Goal: Transaction & Acquisition: Purchase product/service

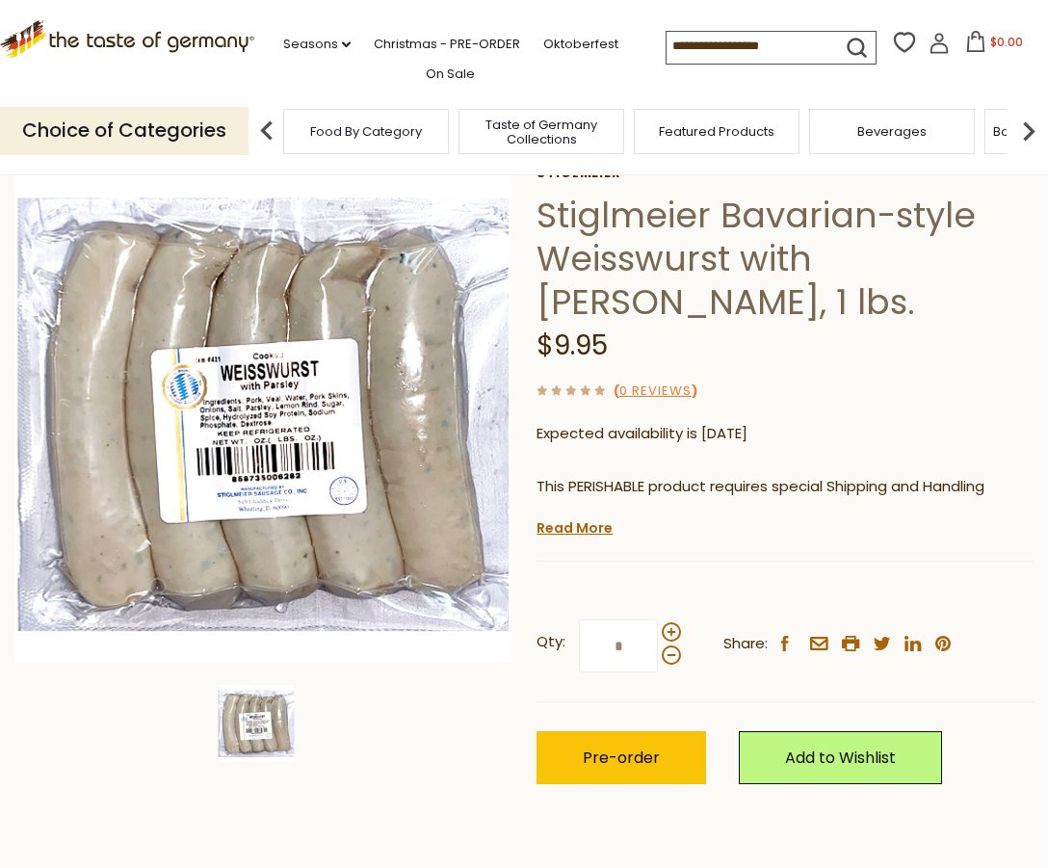
scroll to position [118, 0]
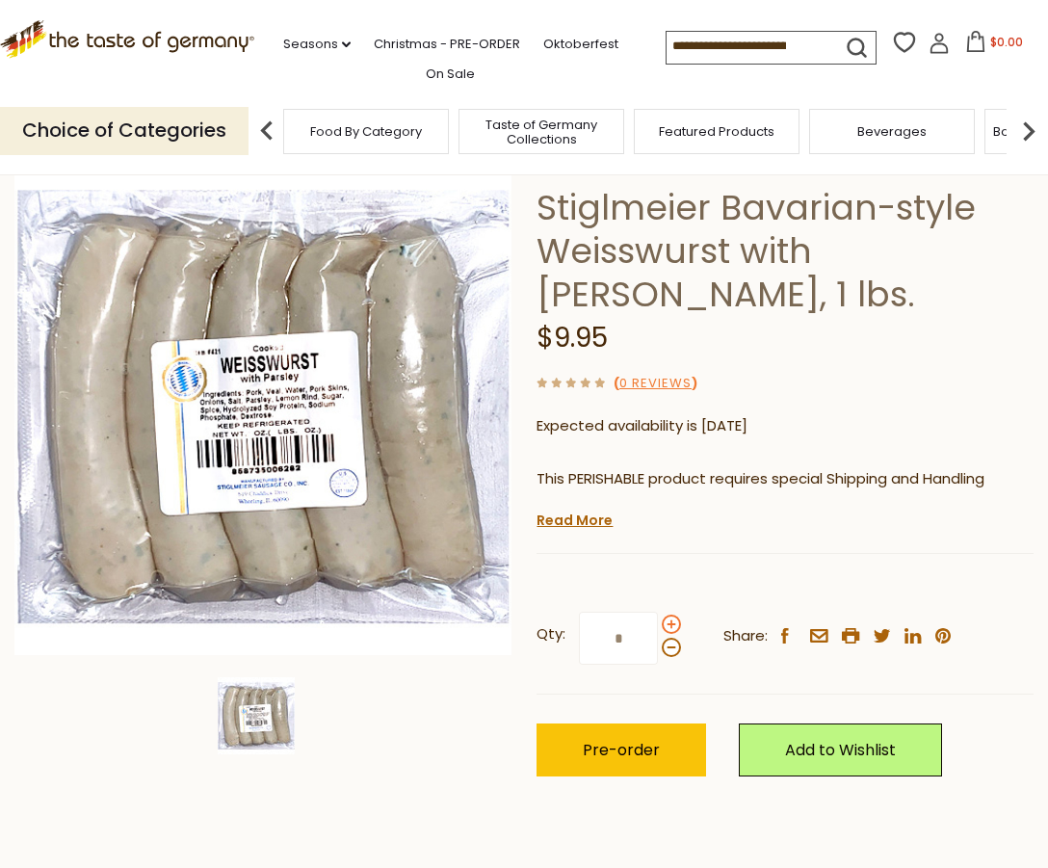
click at [675, 622] on span at bounding box center [671, 624] width 19 height 19
click at [658, 622] on input "*" at bounding box center [618, 638] width 79 height 53
click at [675, 622] on span at bounding box center [671, 624] width 19 height 19
click at [658, 622] on input "*" at bounding box center [618, 638] width 79 height 53
click at [668, 652] on span at bounding box center [671, 647] width 19 height 19
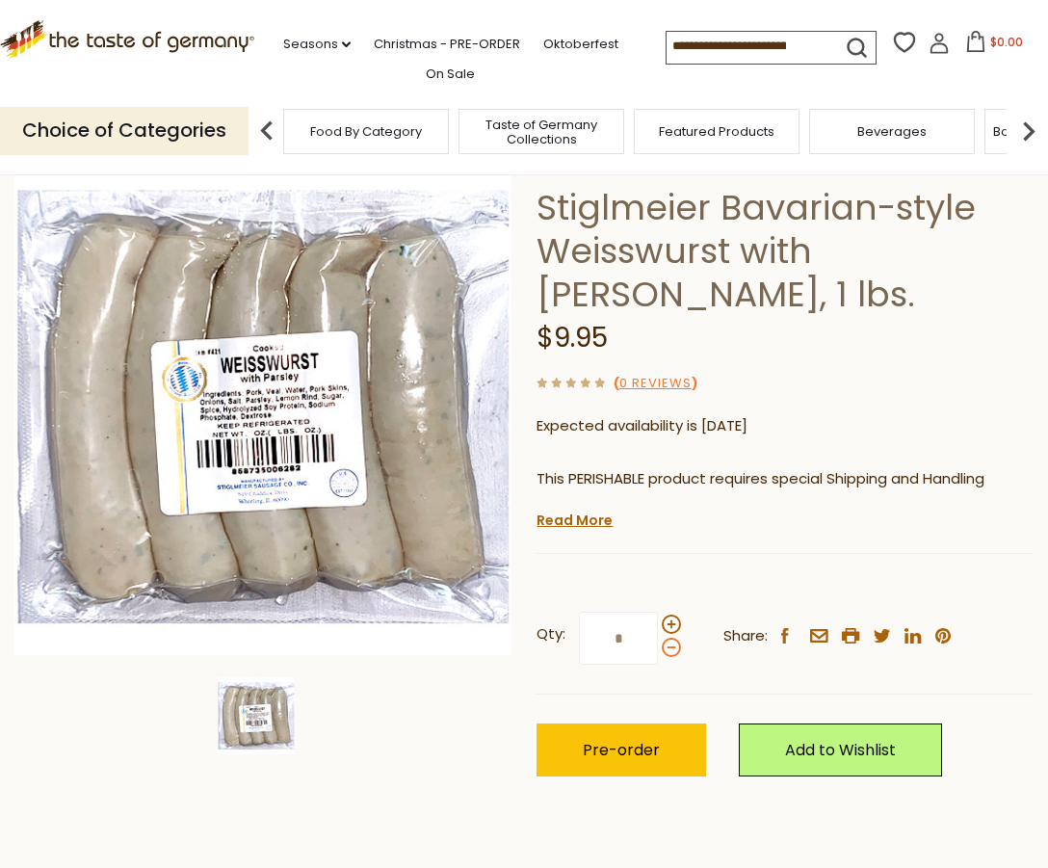
click at [658, 652] on input "*" at bounding box center [618, 638] width 79 height 53
type input "*"
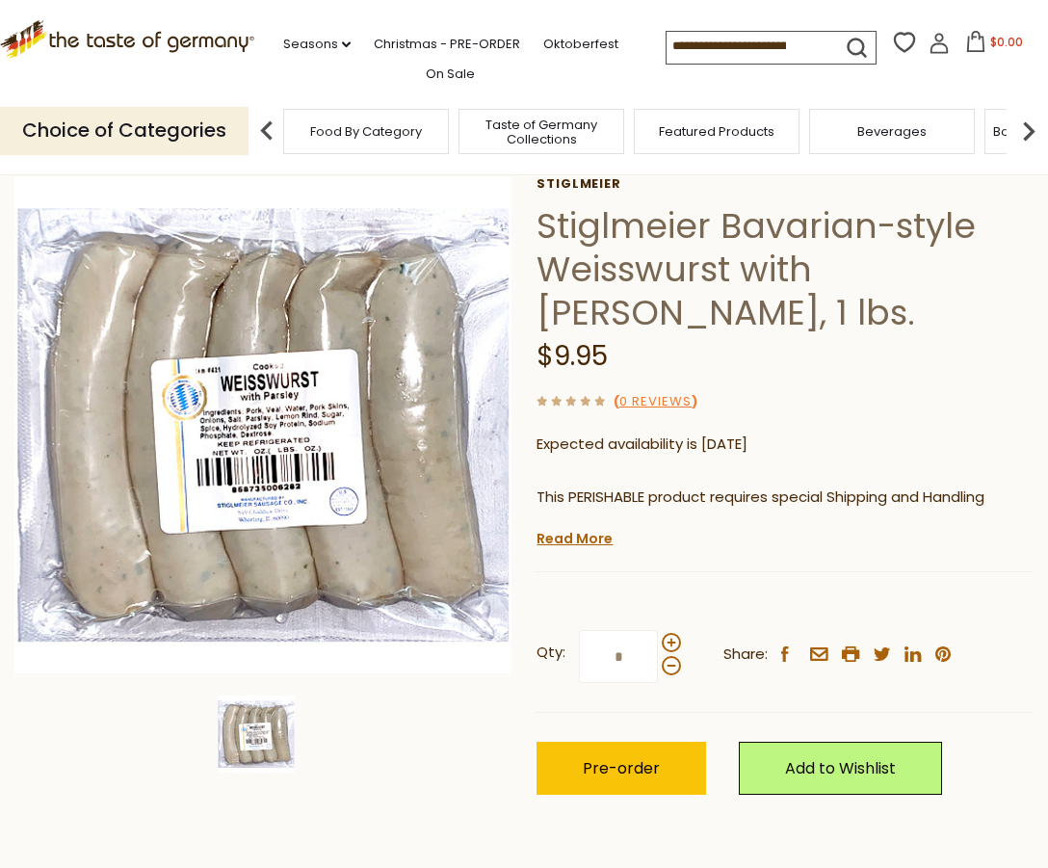
scroll to position [95, 0]
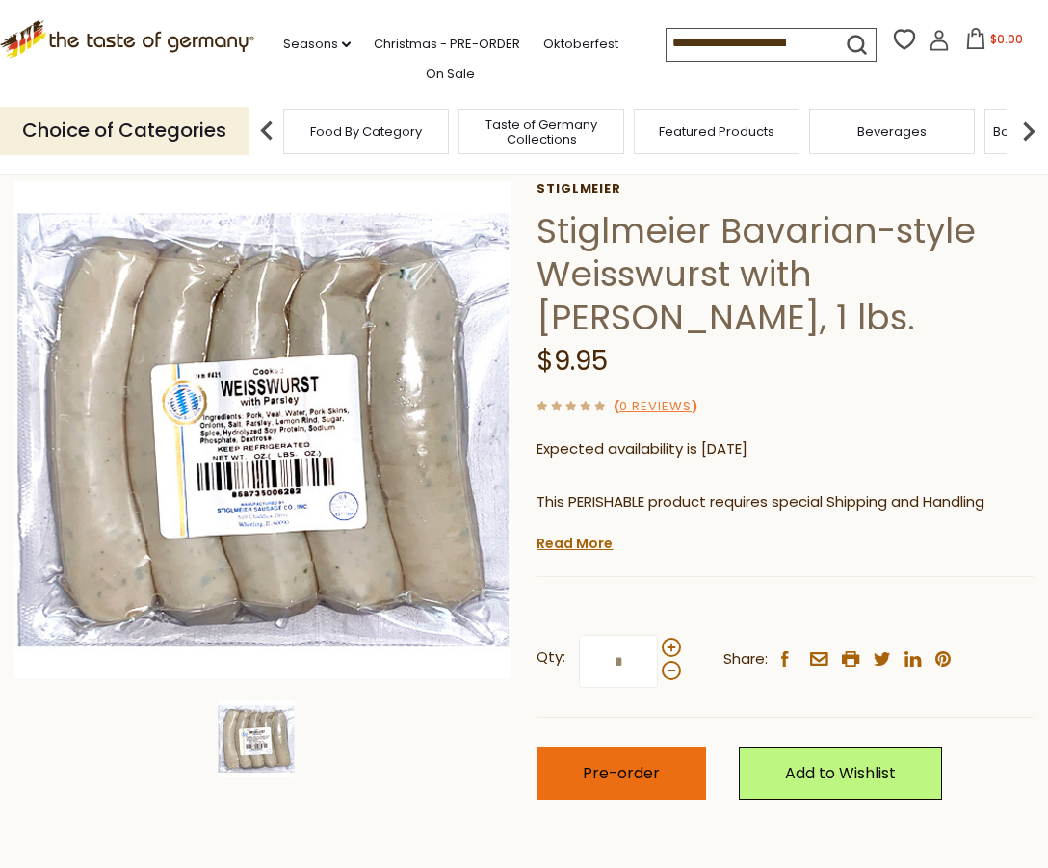
click at [609, 776] on span "Pre-order" at bounding box center [621, 773] width 77 height 22
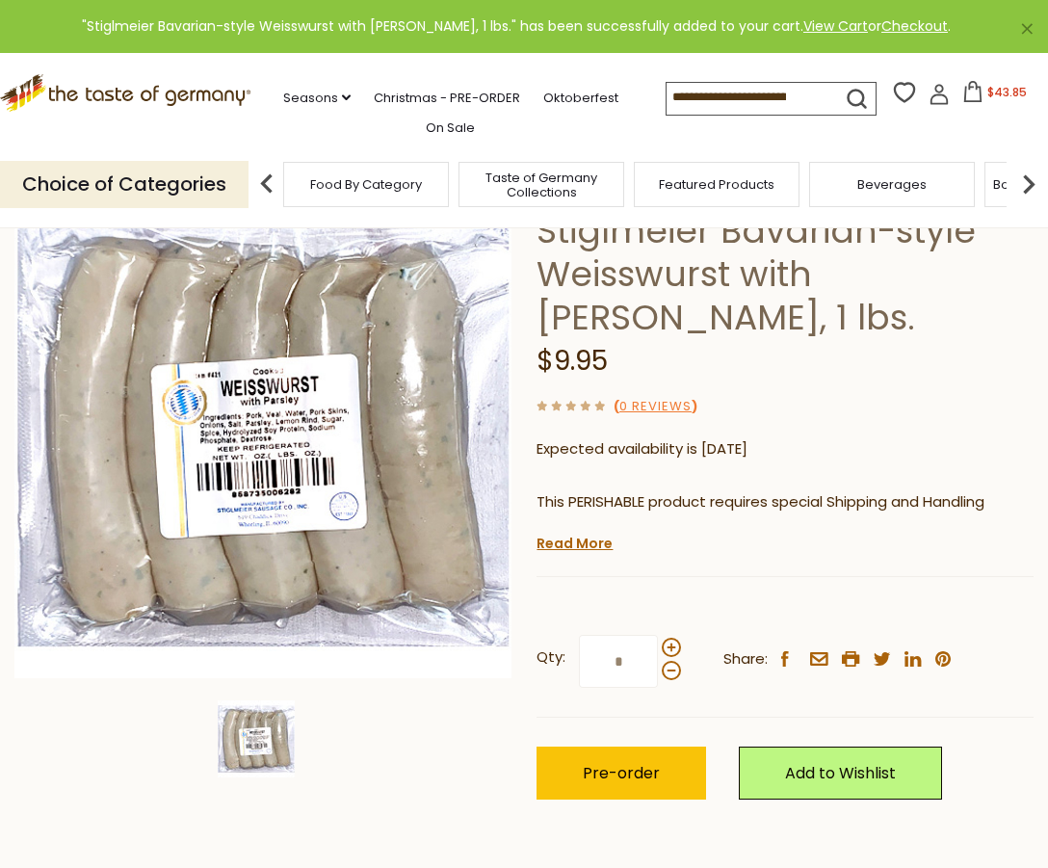
click at [141, 99] on icon ".st0{fill:#EDD300;} .st1{fill:#D33E21;}" at bounding box center [127, 93] width 254 height 39
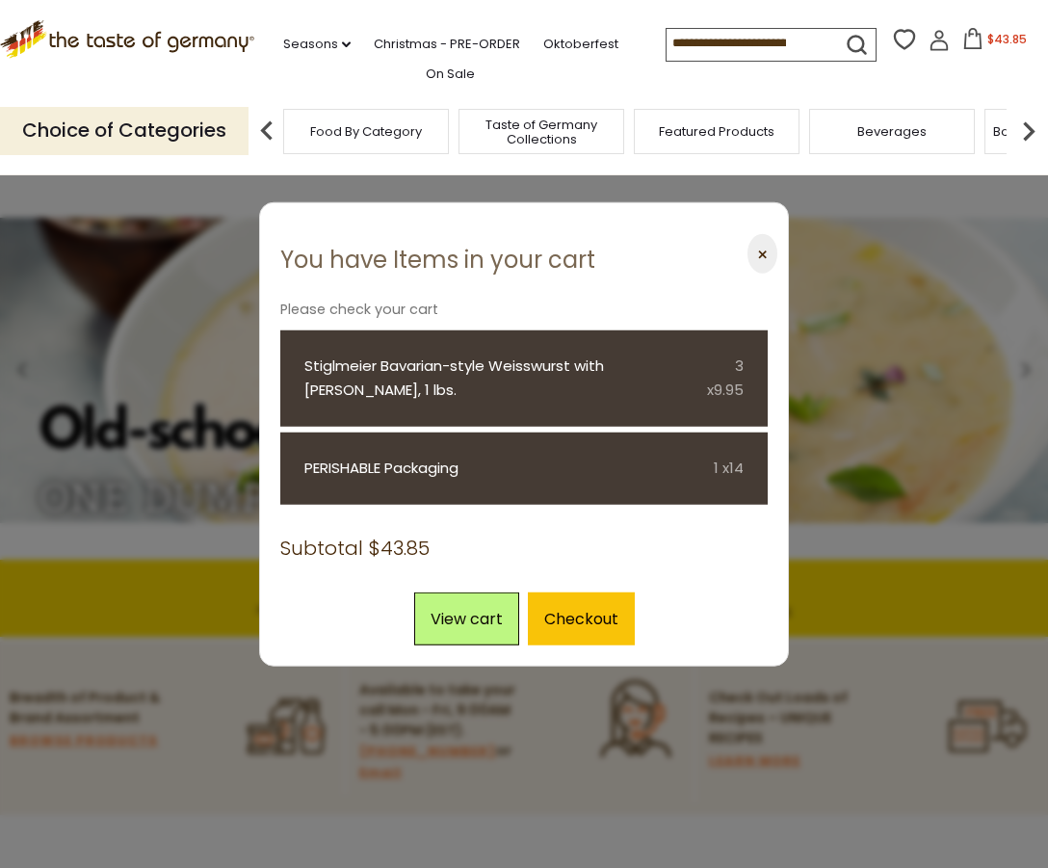
click at [763, 254] on button "⨉" at bounding box center [762, 253] width 30 height 39
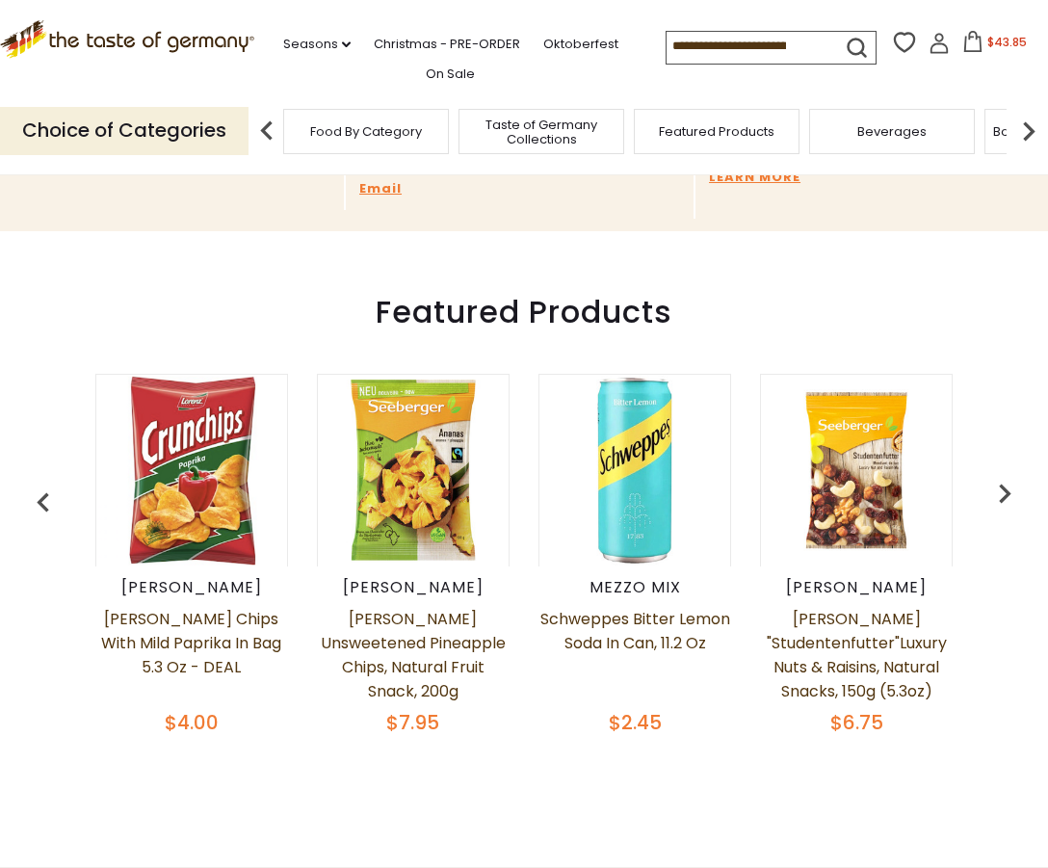
scroll to position [587, 0]
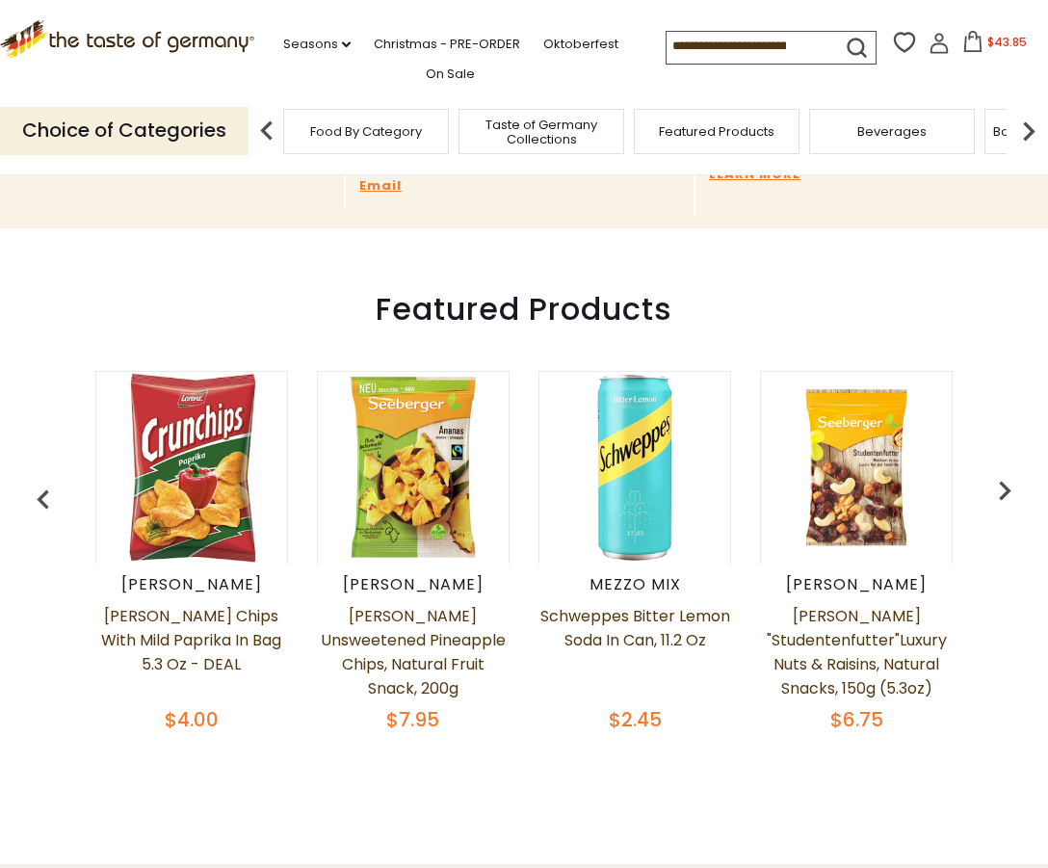
click at [1008, 496] on img "button" at bounding box center [1004, 490] width 39 height 39
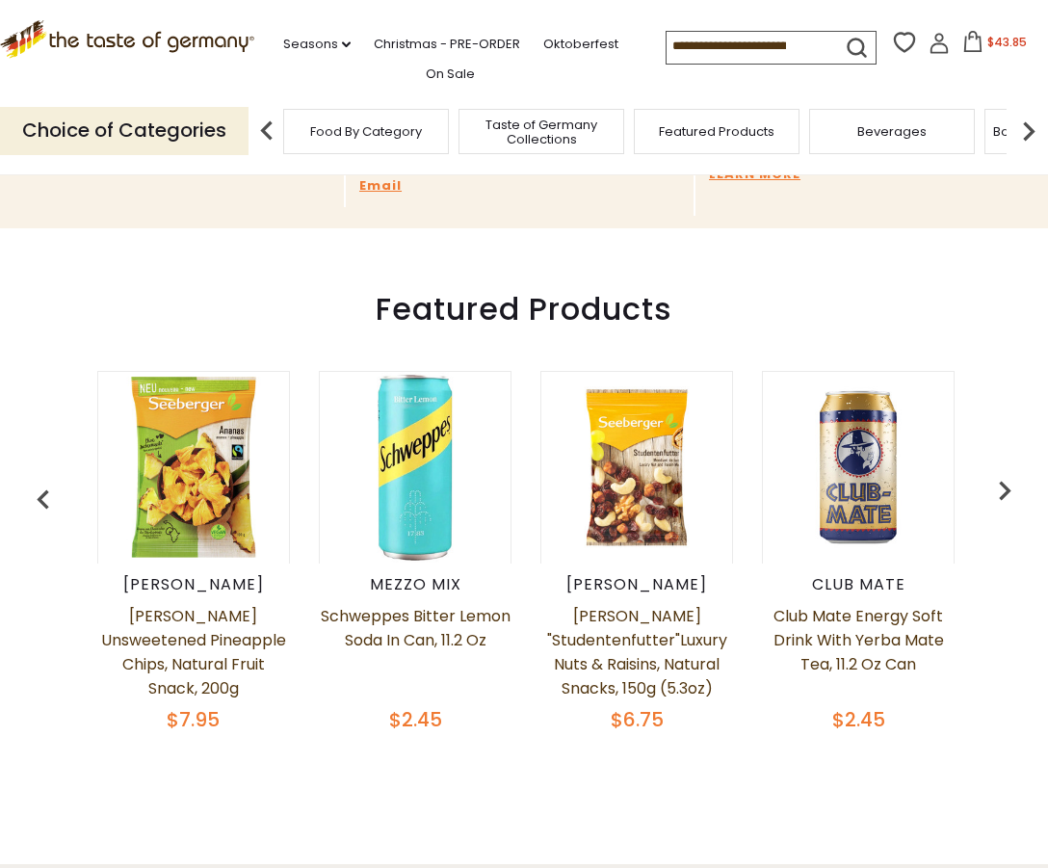
scroll to position [0, 222]
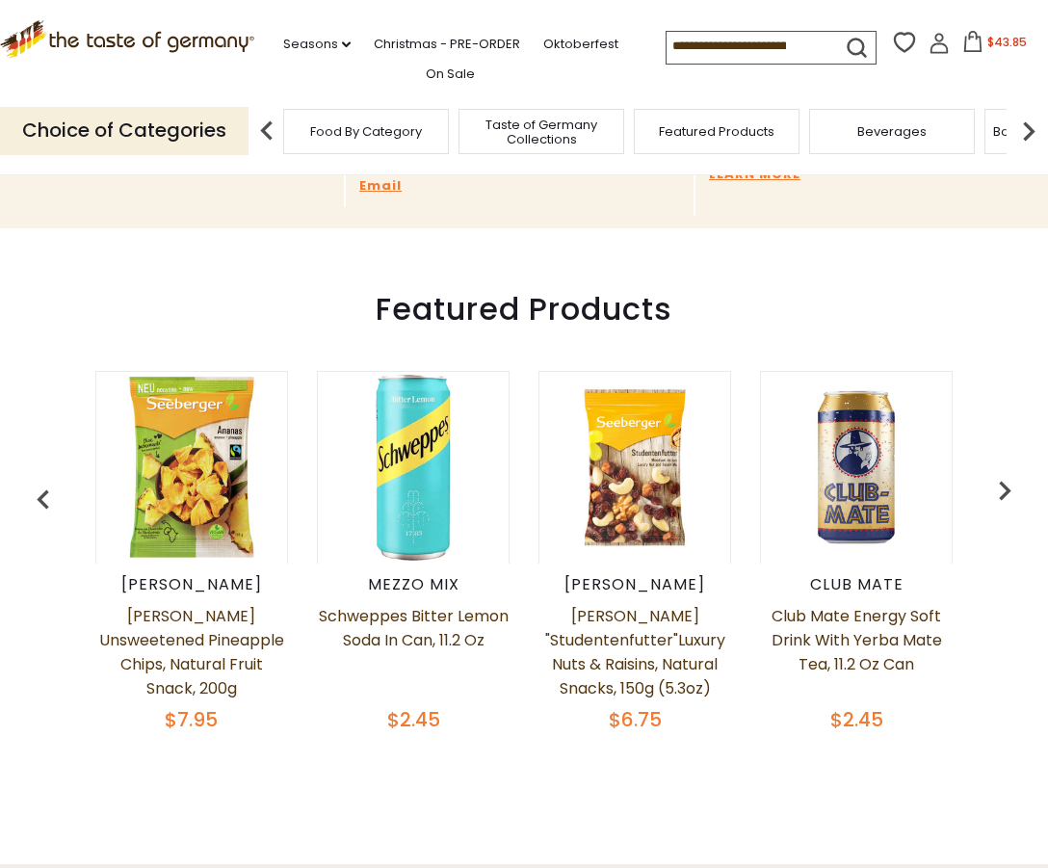
click at [1008, 496] on img "button" at bounding box center [1004, 490] width 39 height 39
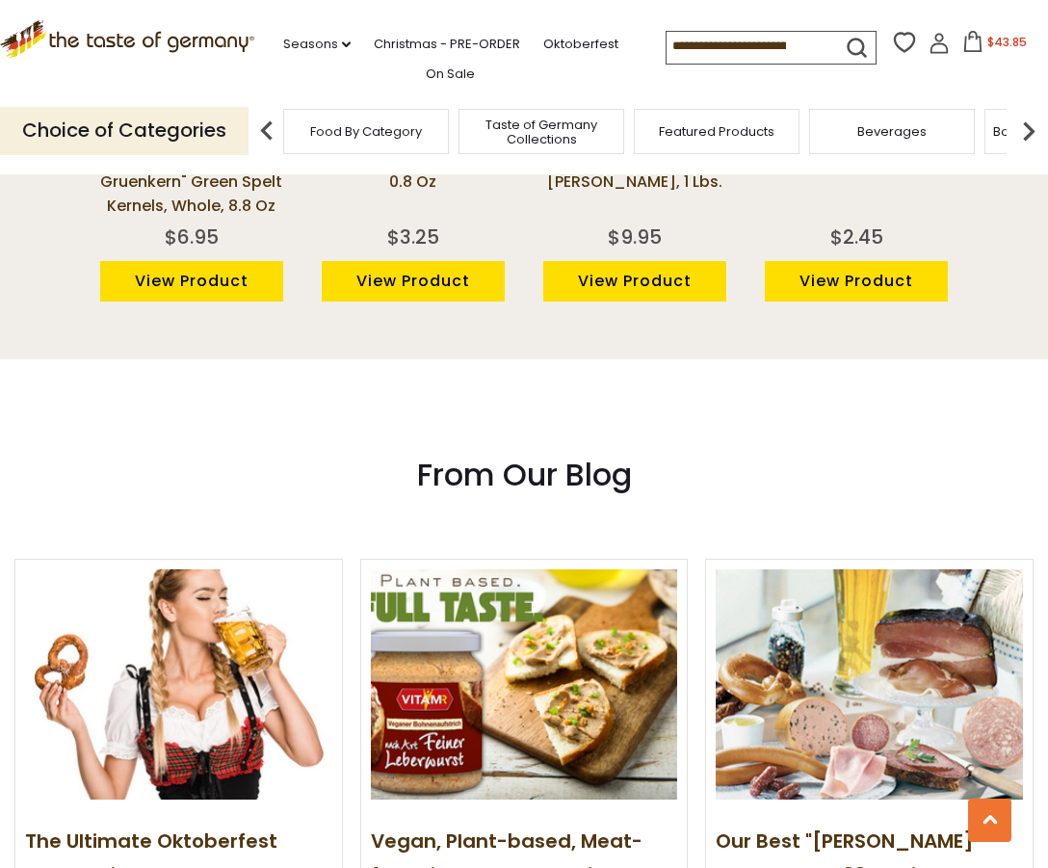
scroll to position [1129, 0]
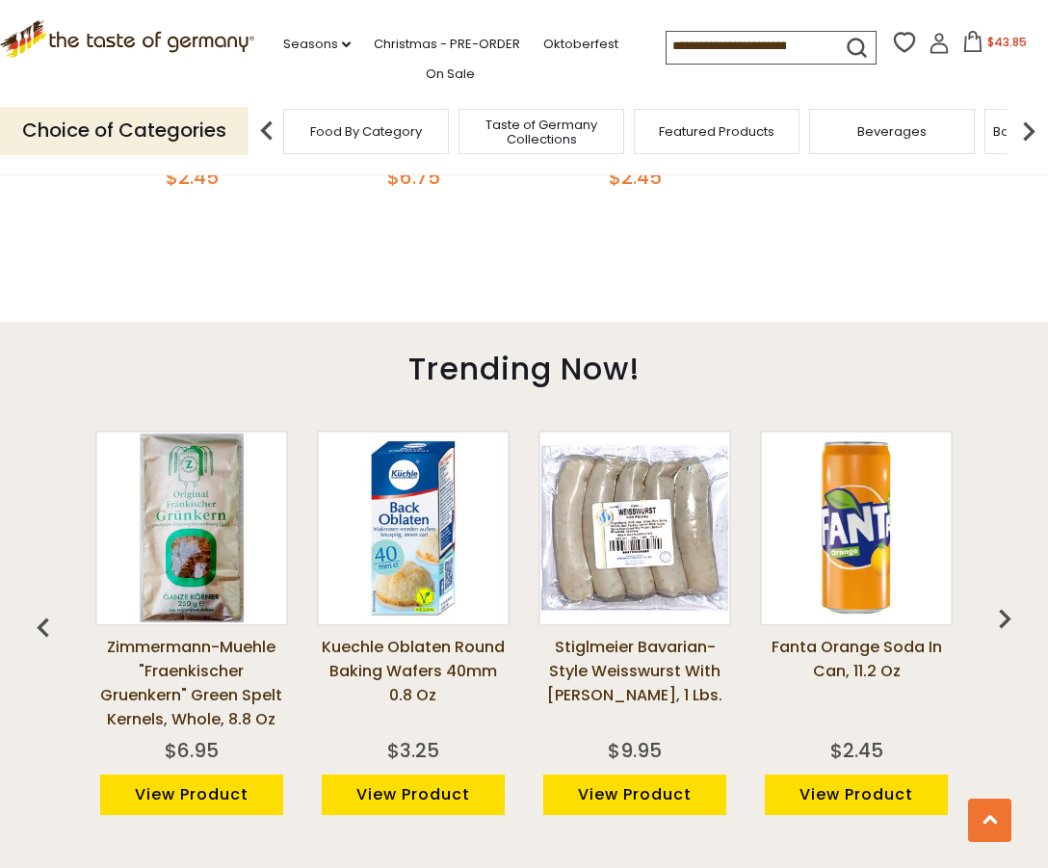
click at [999, 608] on img "button" at bounding box center [1004, 618] width 39 height 39
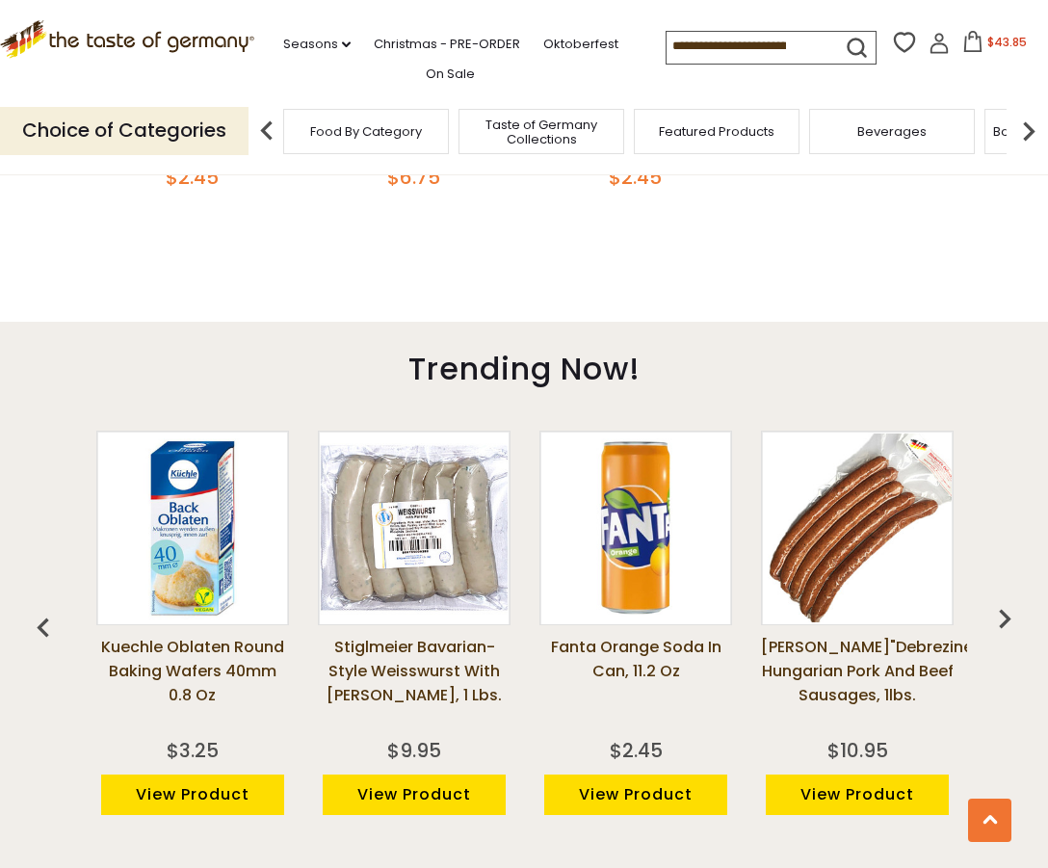
scroll to position [0, 222]
click at [1004, 614] on img "button" at bounding box center [1004, 618] width 39 height 39
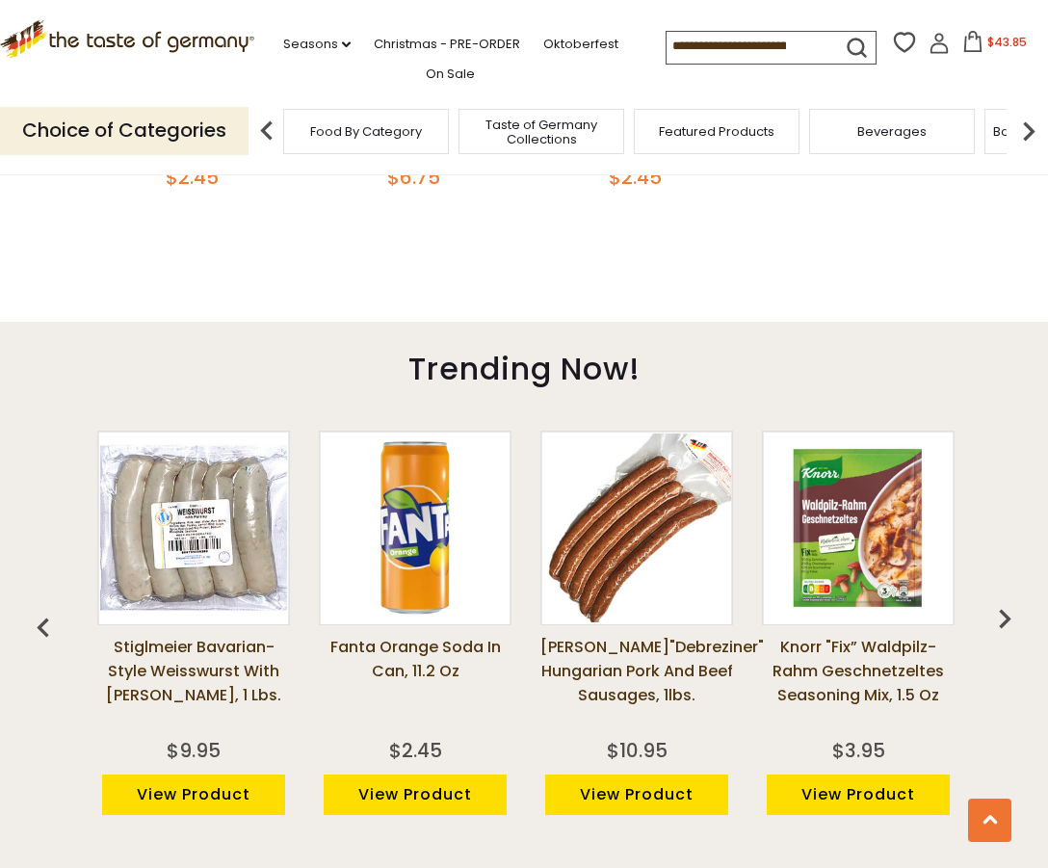
scroll to position [0, 443]
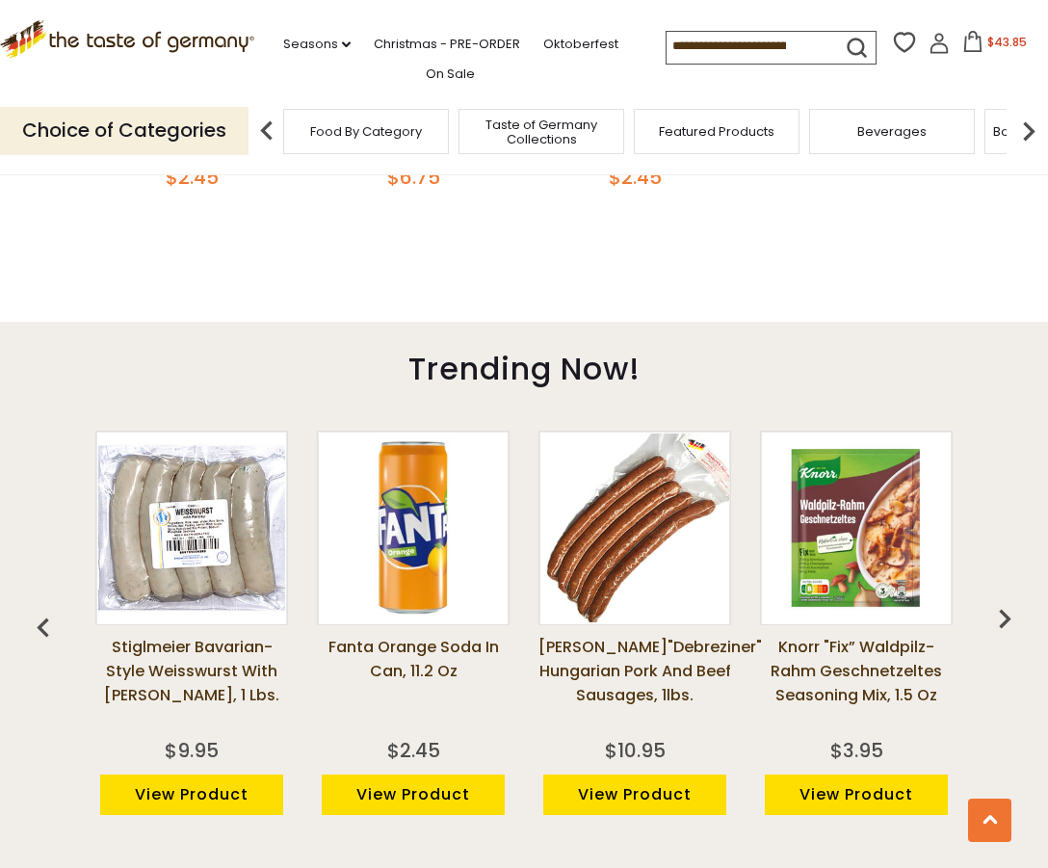
click at [1003, 613] on img "button" at bounding box center [1004, 618] width 39 height 39
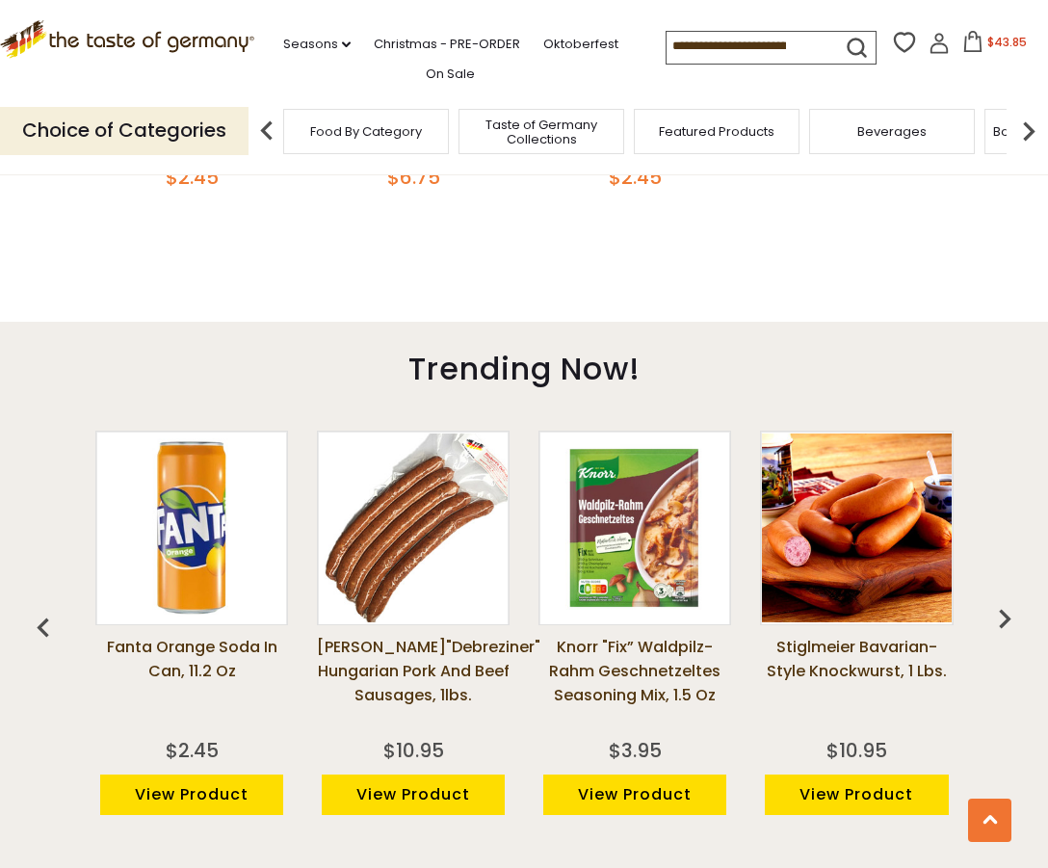
click at [1003, 613] on img "button" at bounding box center [1004, 618] width 39 height 39
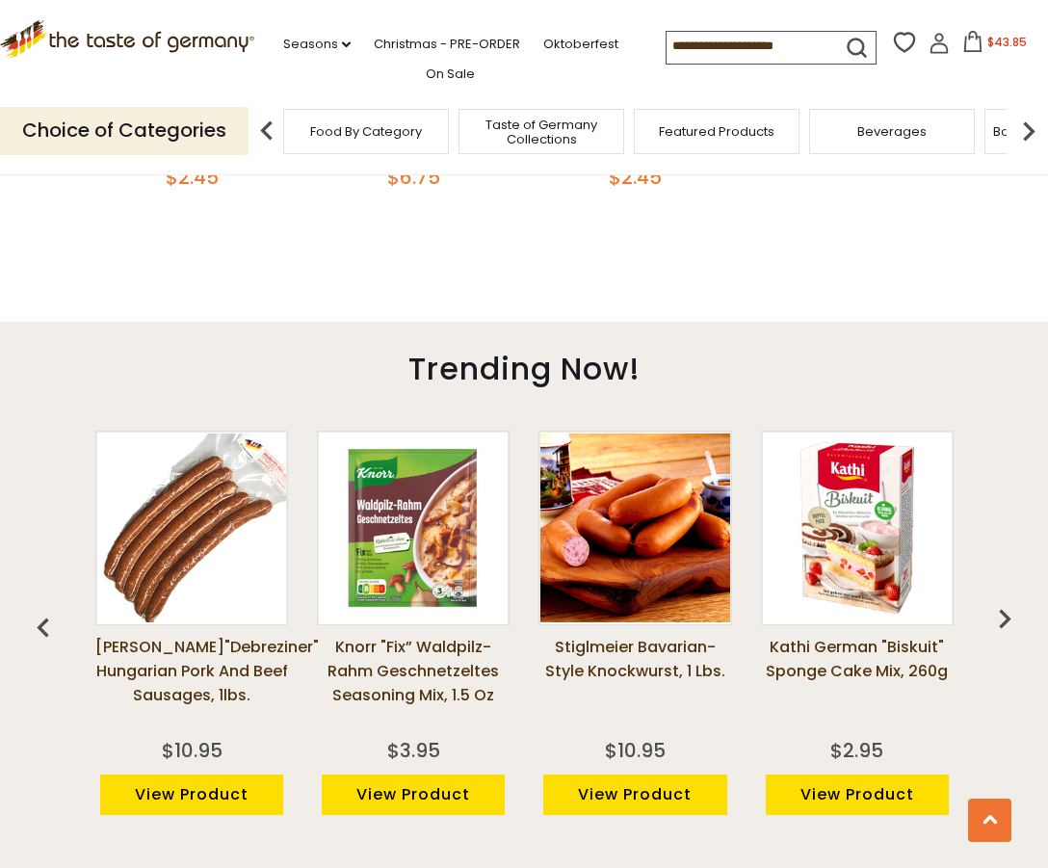
click at [1003, 613] on img "button" at bounding box center [1004, 618] width 39 height 39
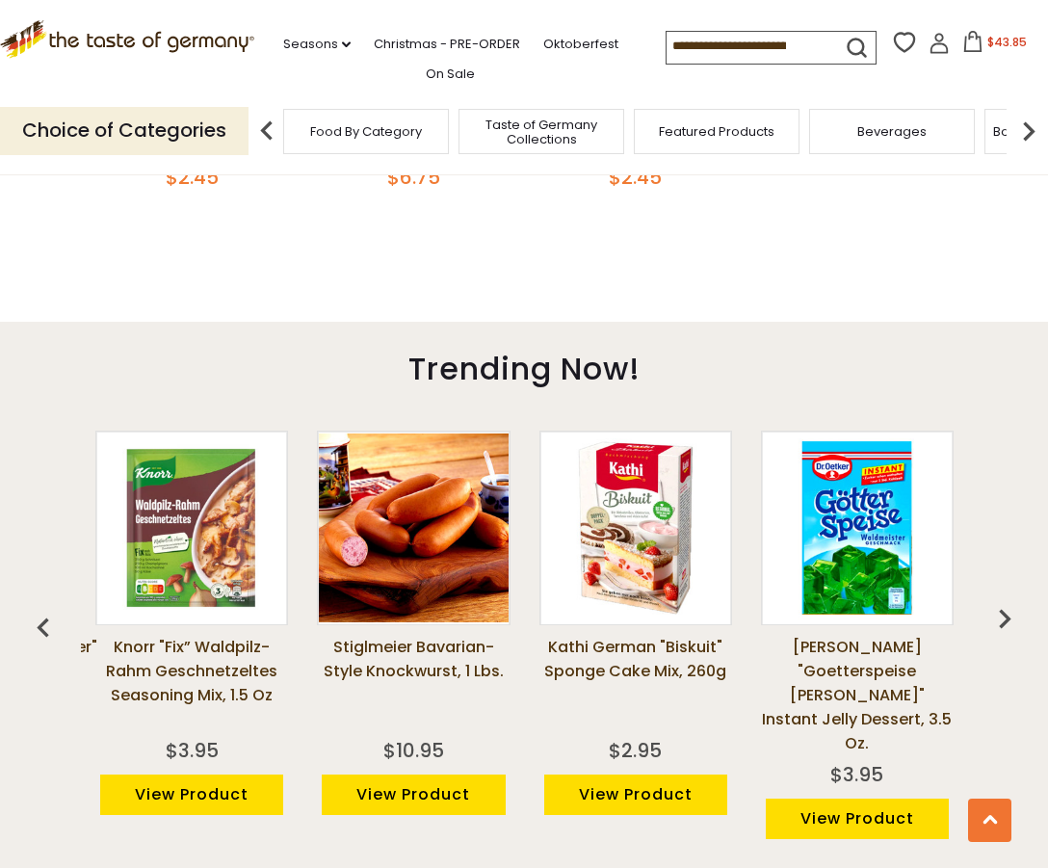
click at [1003, 613] on img "button" at bounding box center [1004, 618] width 39 height 39
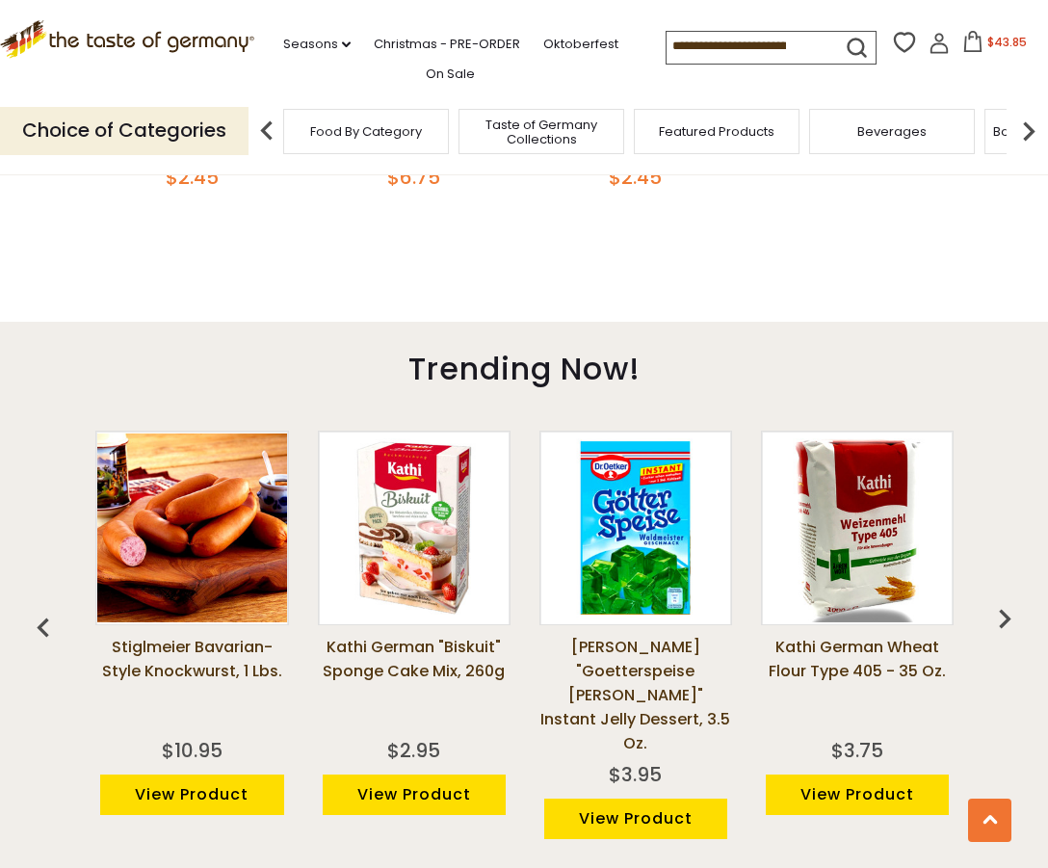
click at [1003, 613] on img "button" at bounding box center [1004, 618] width 39 height 39
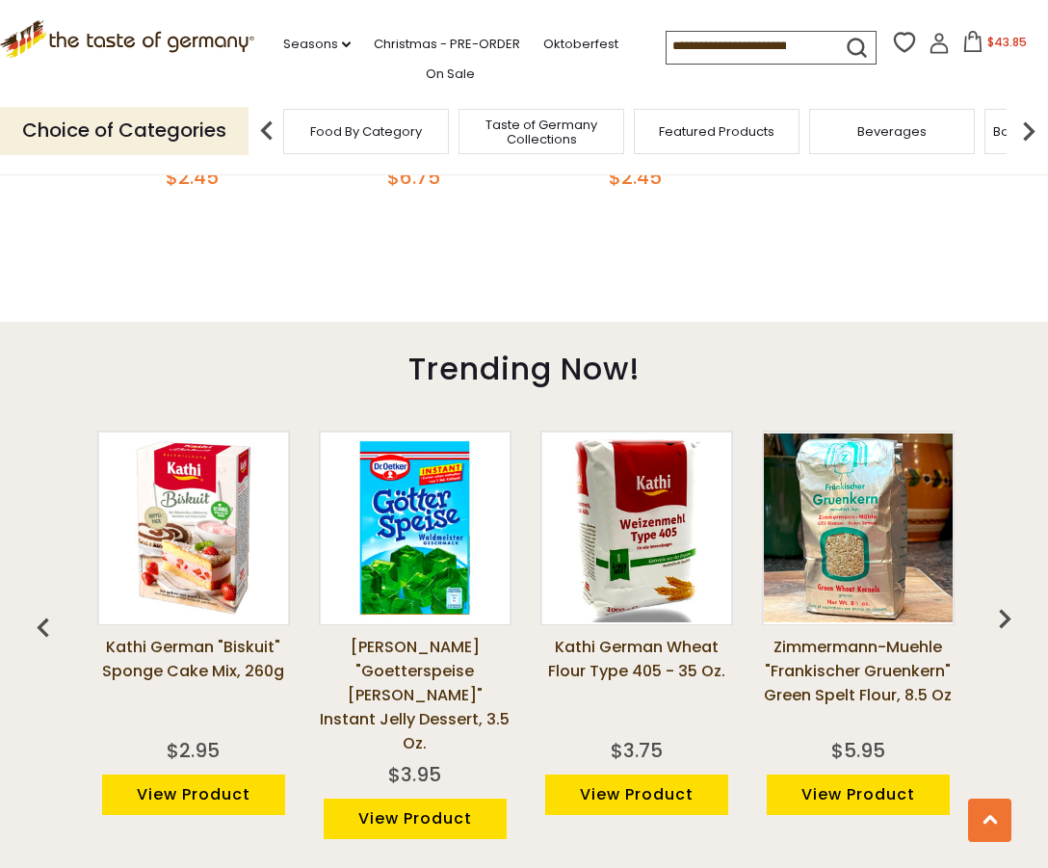
scroll to position [0, 1551]
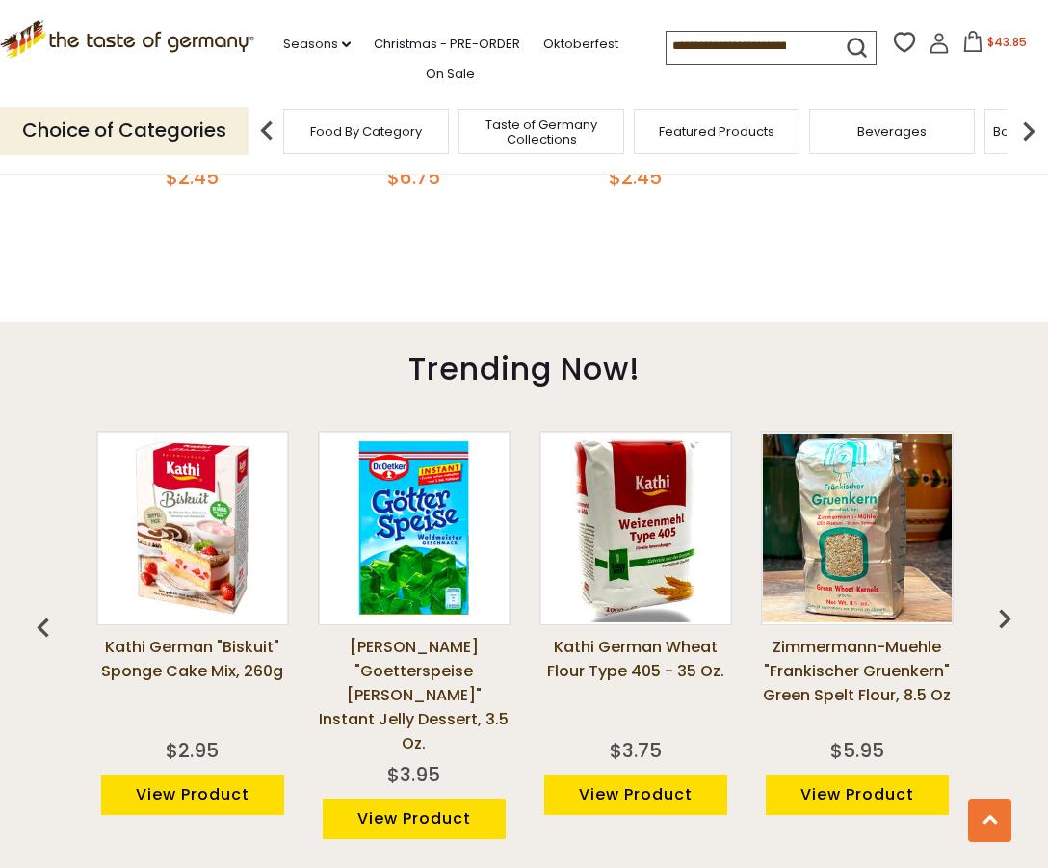
click at [1003, 607] on img "button" at bounding box center [1004, 618] width 39 height 39
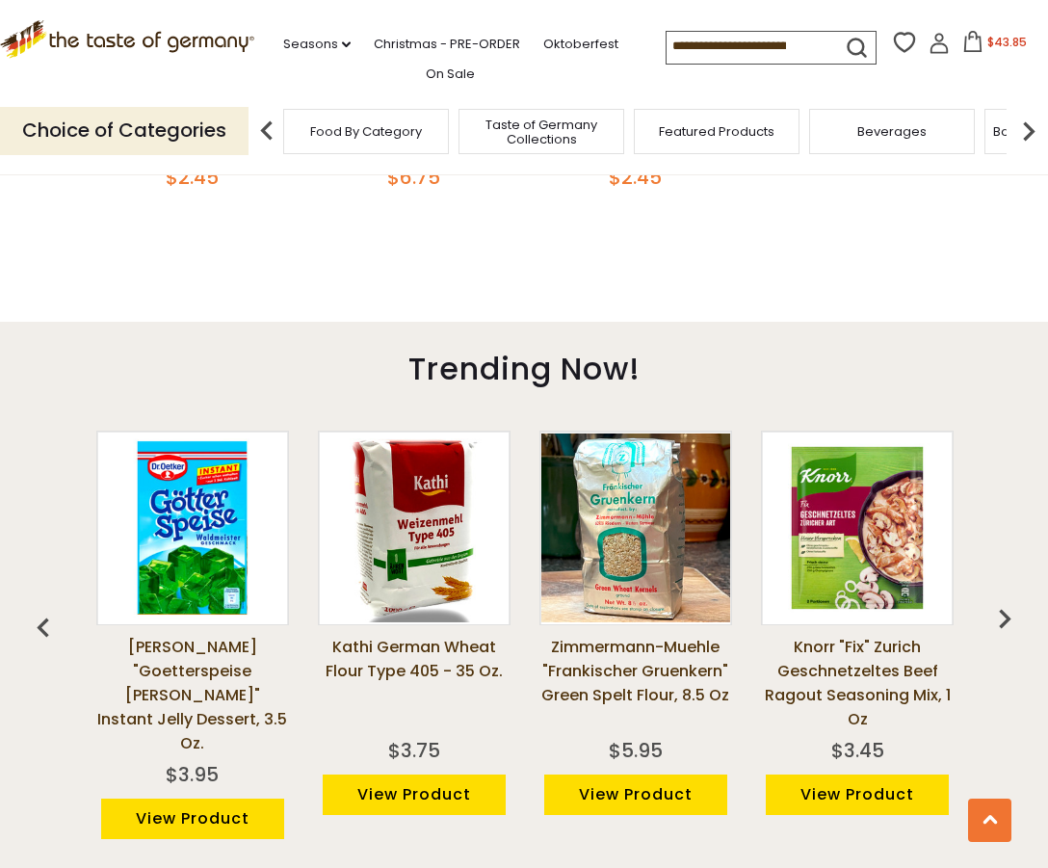
click at [1003, 607] on img "button" at bounding box center [1004, 618] width 39 height 39
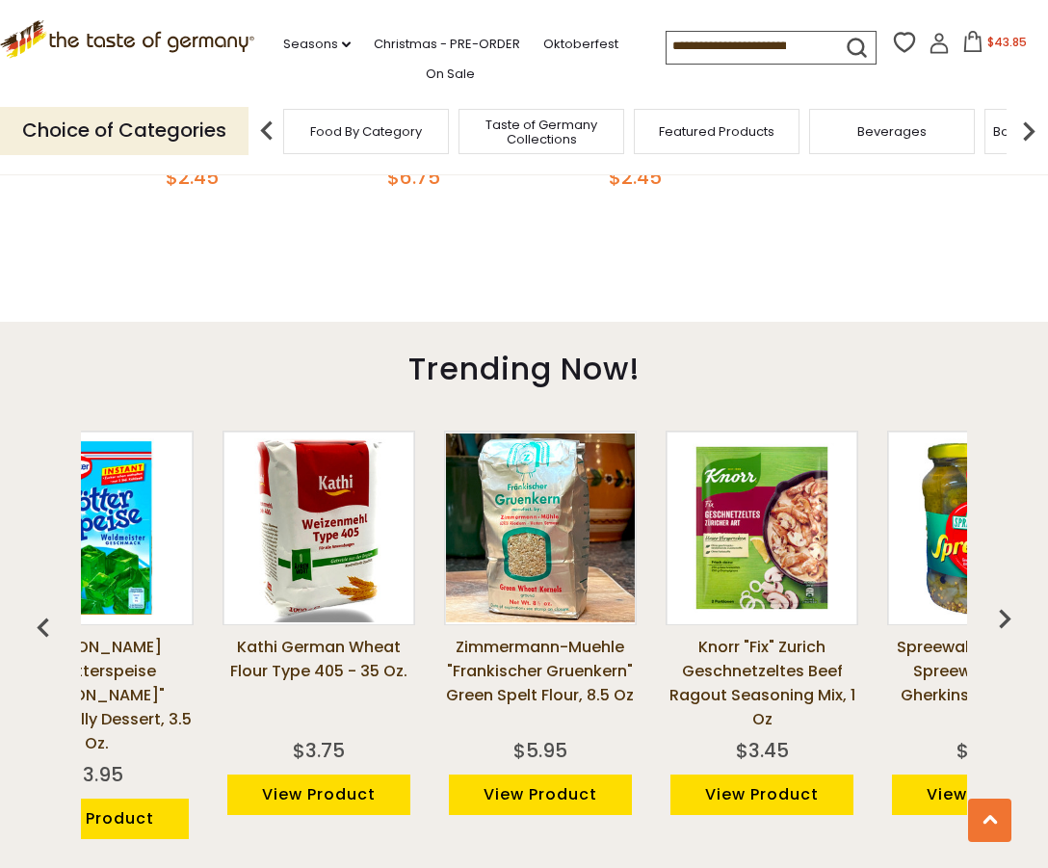
click at [1003, 607] on img "button" at bounding box center [1004, 618] width 39 height 39
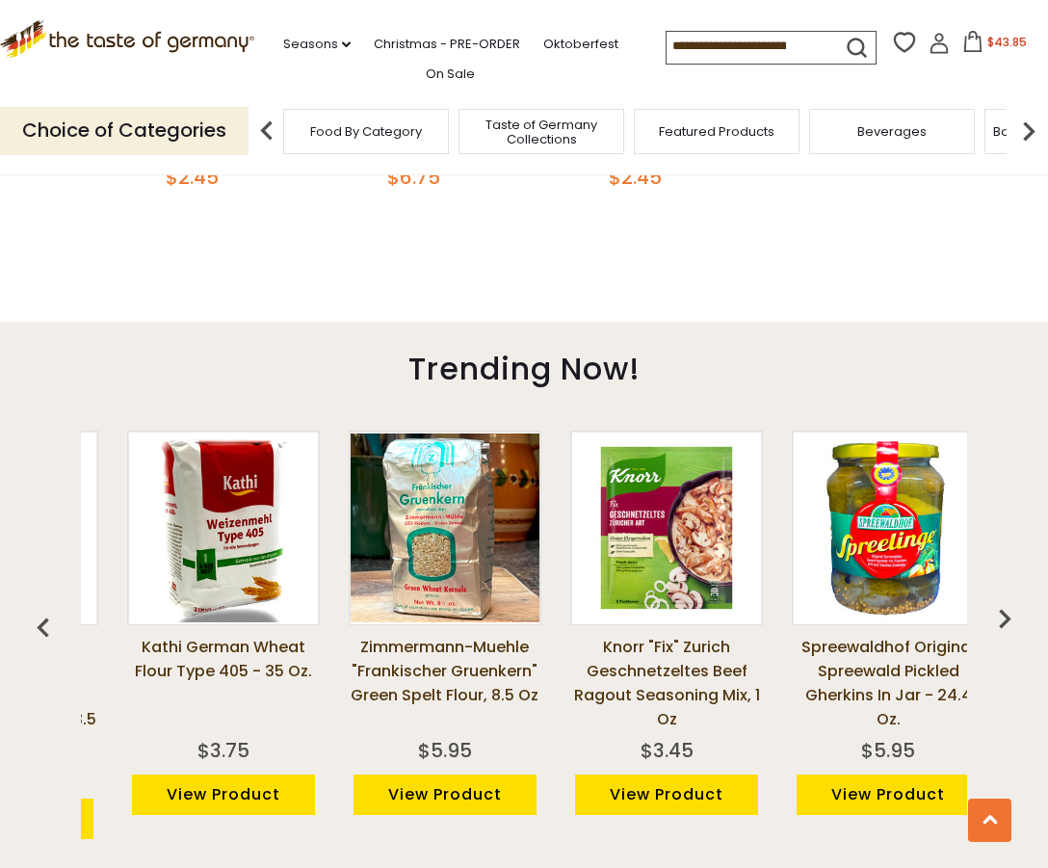
scroll to position [0, 1995]
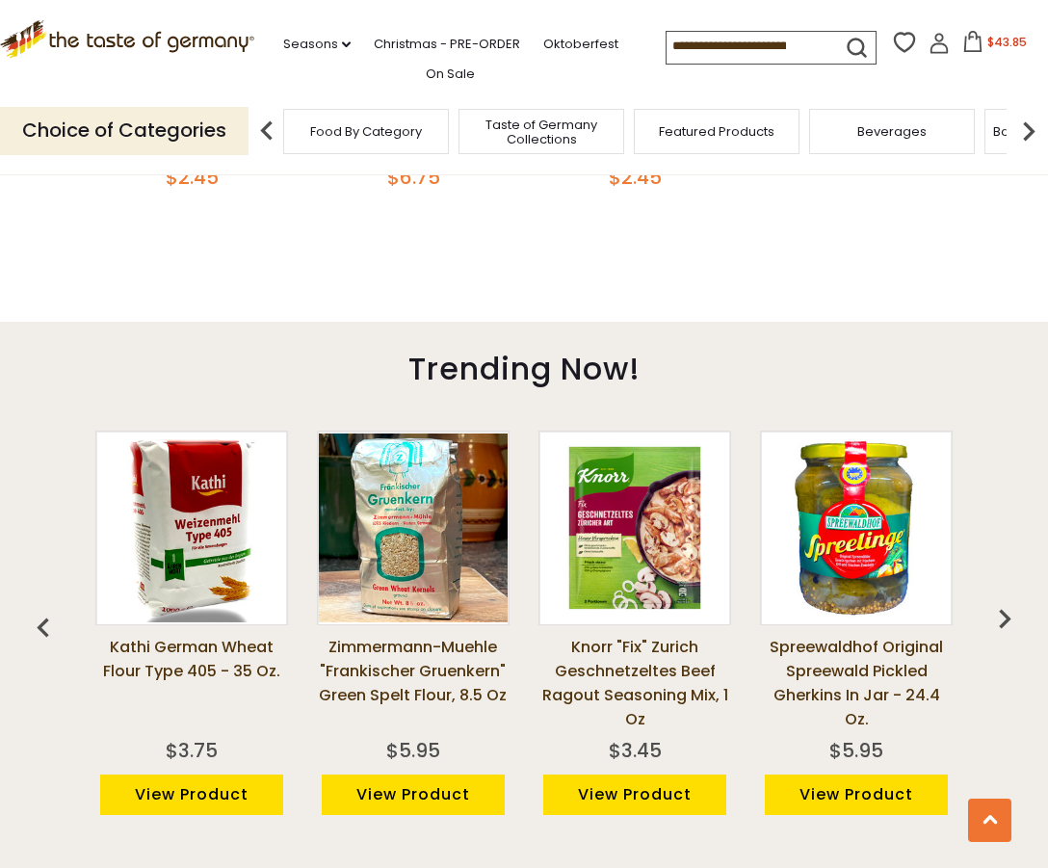
click at [1003, 607] on img "button" at bounding box center [1004, 618] width 39 height 39
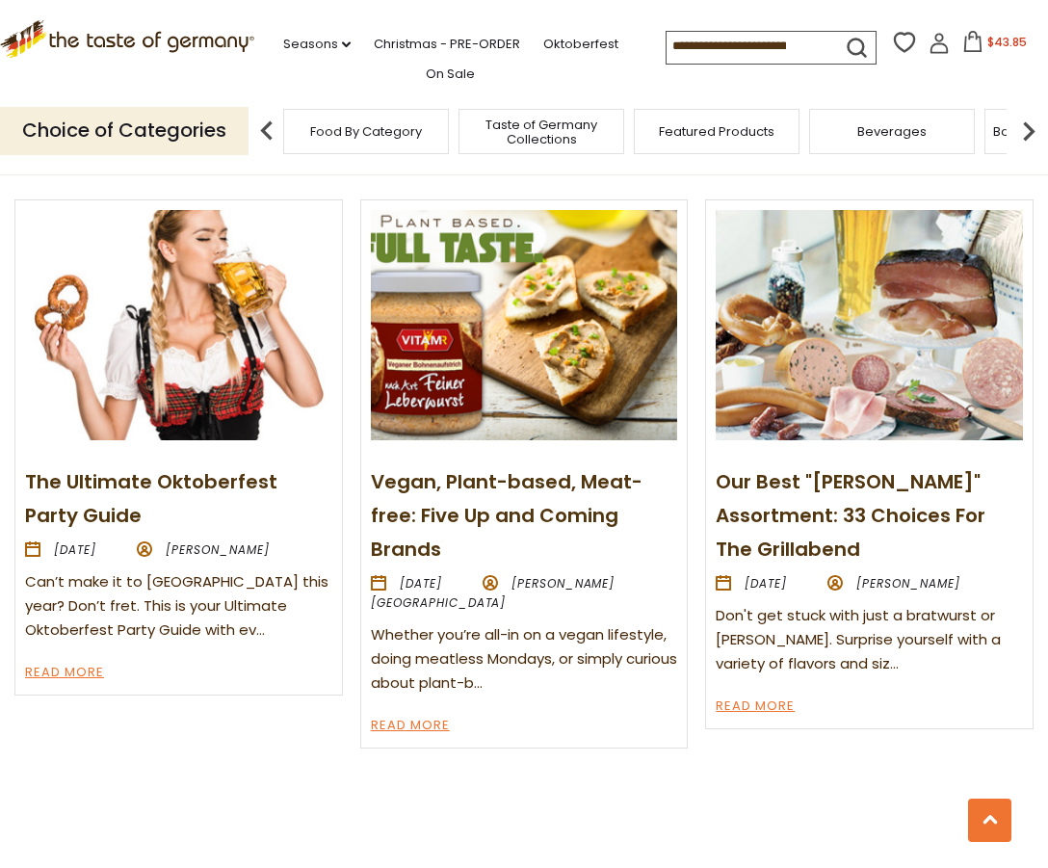
scroll to position [1959, 0]
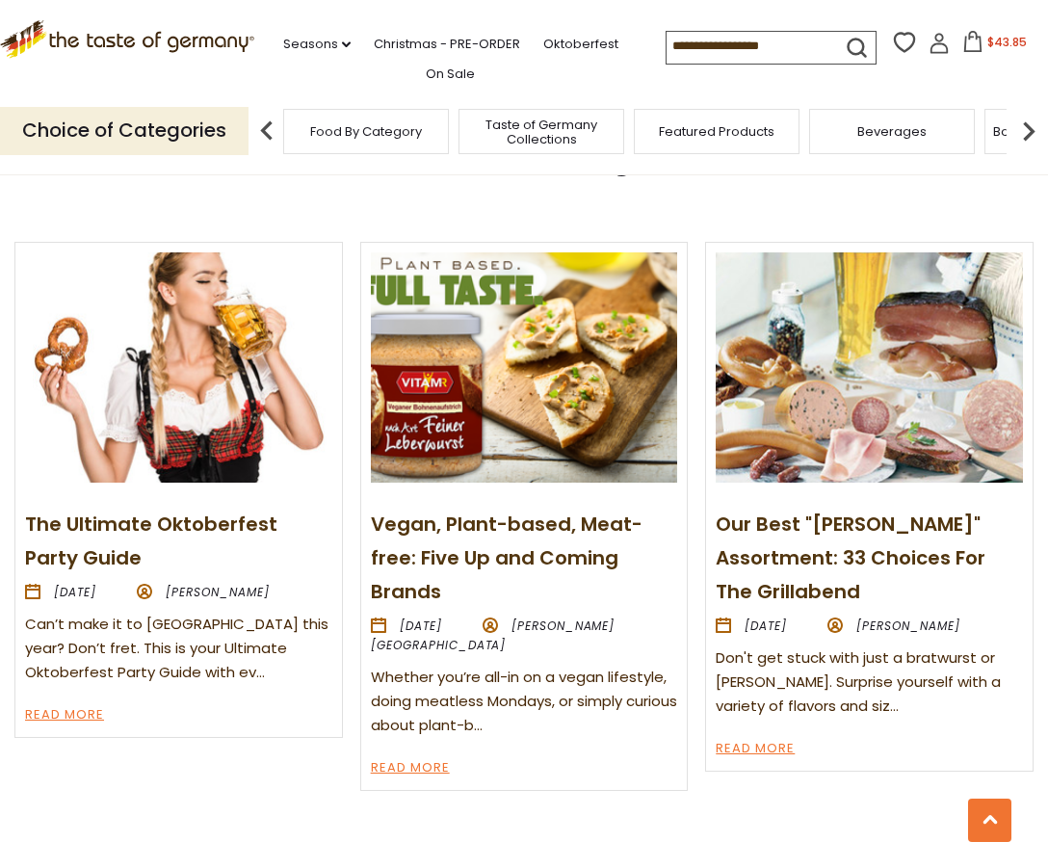
click at [1024, 140] on img at bounding box center [1028, 131] width 39 height 39
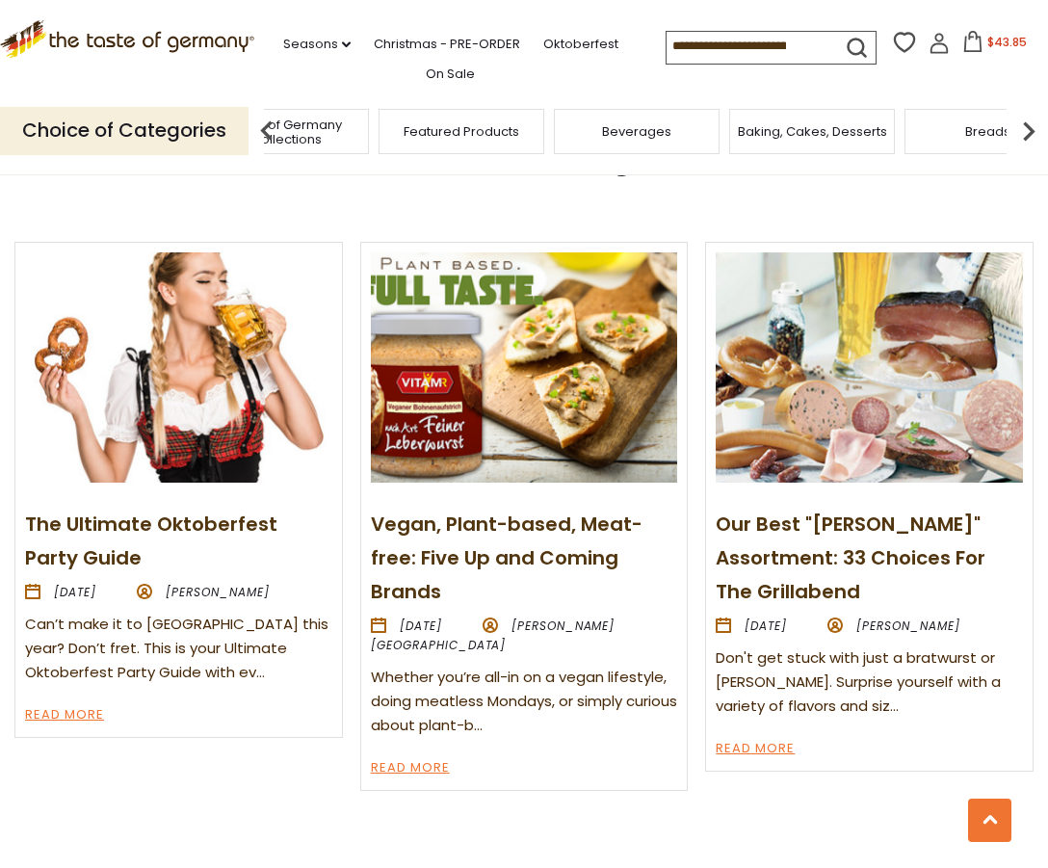
click at [672, 134] on div "Beverages" at bounding box center [637, 131] width 166 height 45
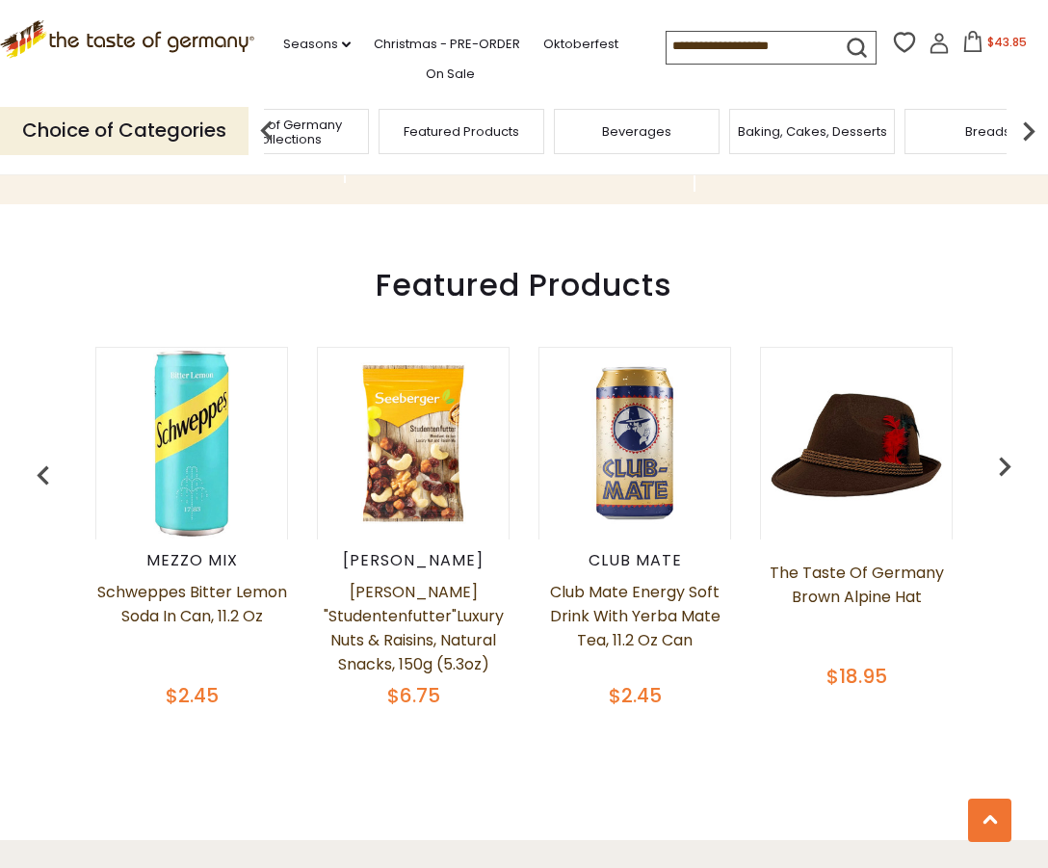
scroll to position [265, 0]
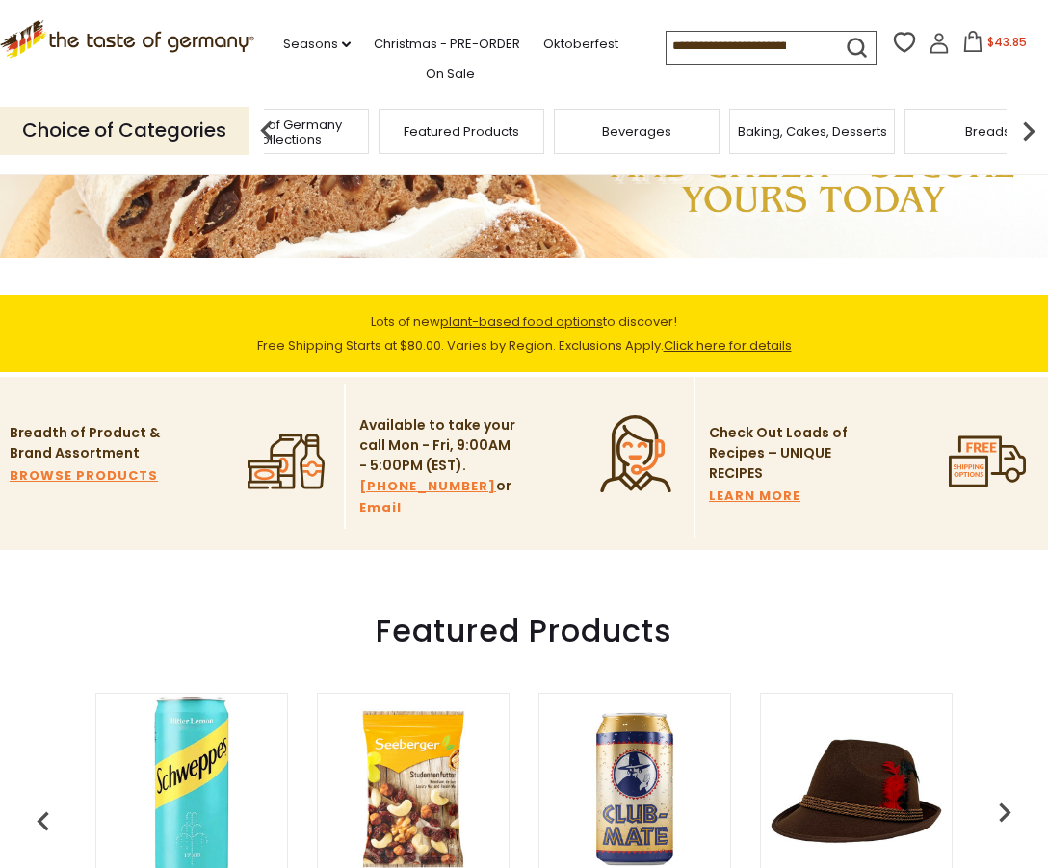
click at [652, 137] on span "Beverages" at bounding box center [636, 131] width 69 height 14
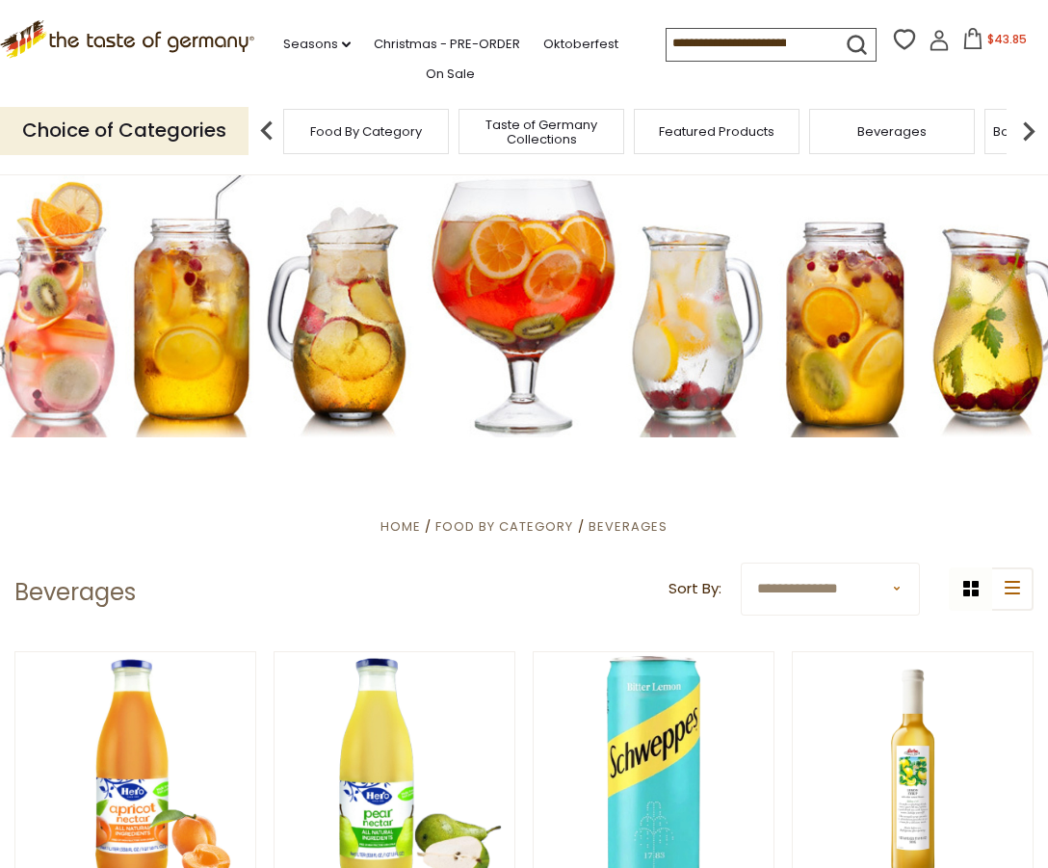
click at [1023, 138] on img at bounding box center [1028, 131] width 39 height 39
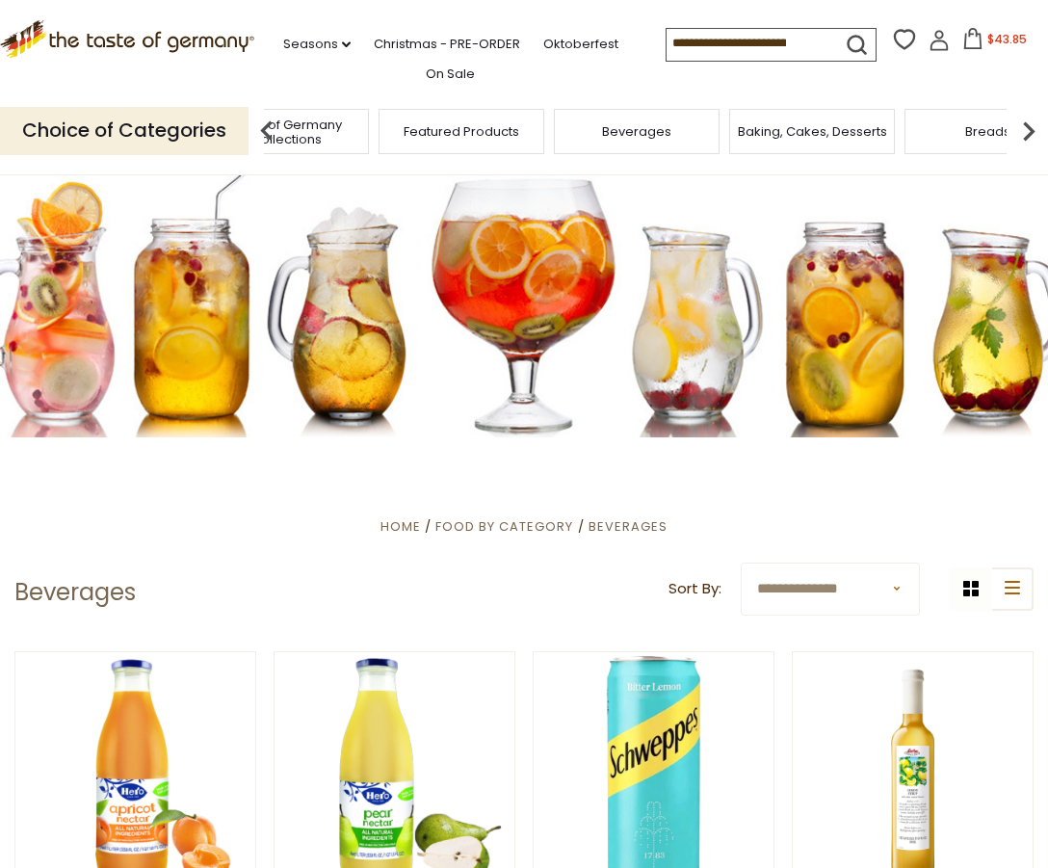
click at [1024, 138] on img at bounding box center [1028, 131] width 39 height 39
click at [746, 135] on span "Breads" at bounding box center [732, 131] width 45 height 14
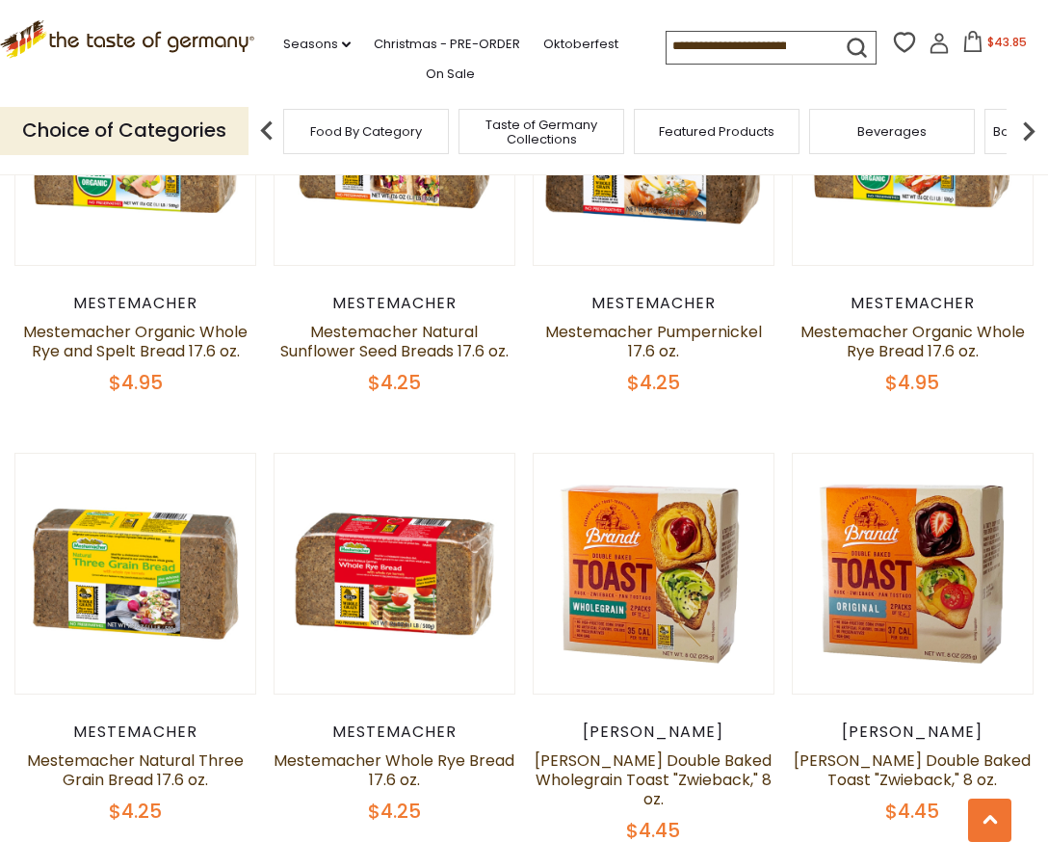
scroll to position [3557, 0]
